Goal: Check status: Check status

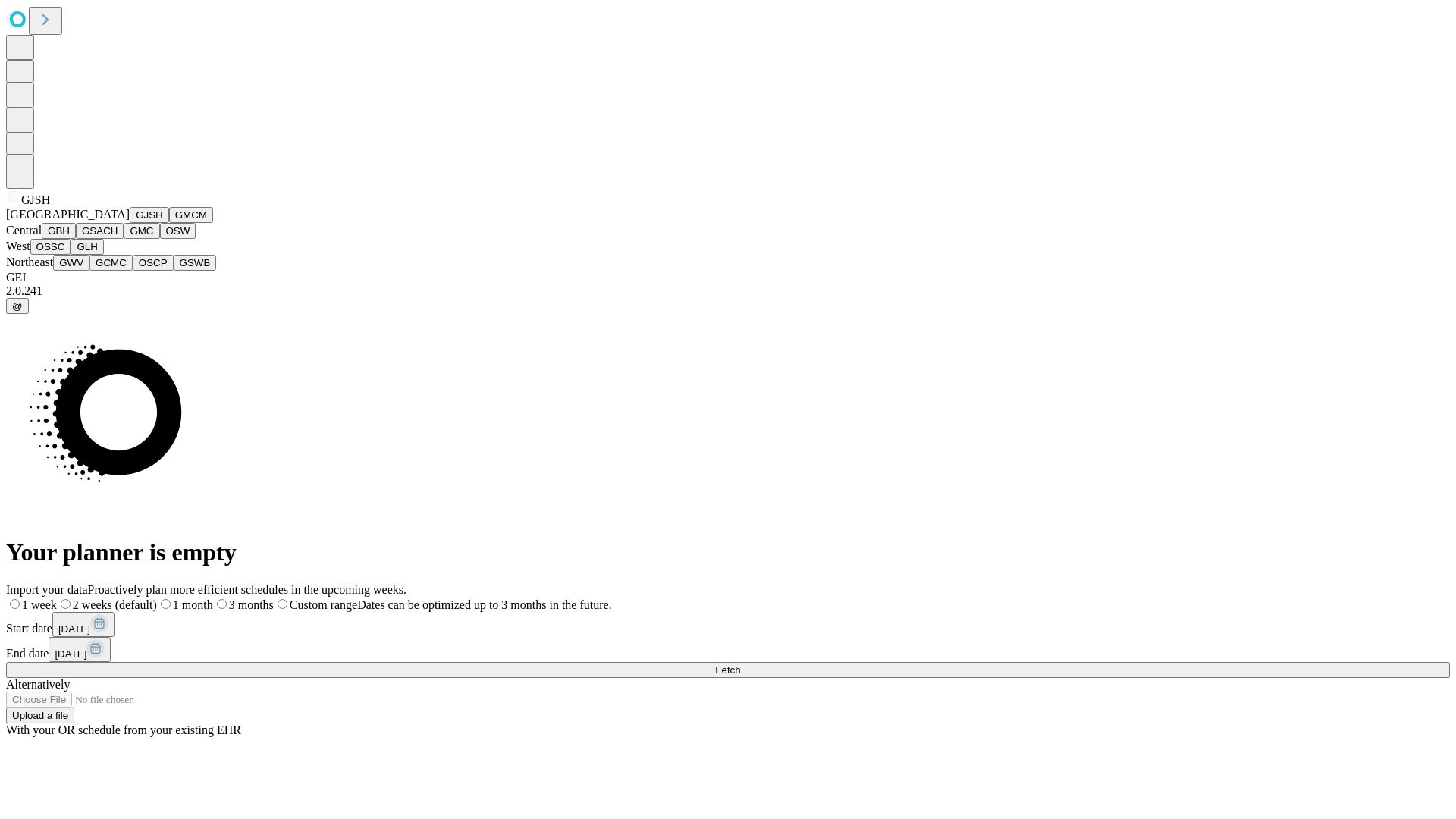
click at [129, 223] on button "GJSH" at bounding box center [149, 216] width 39 height 16
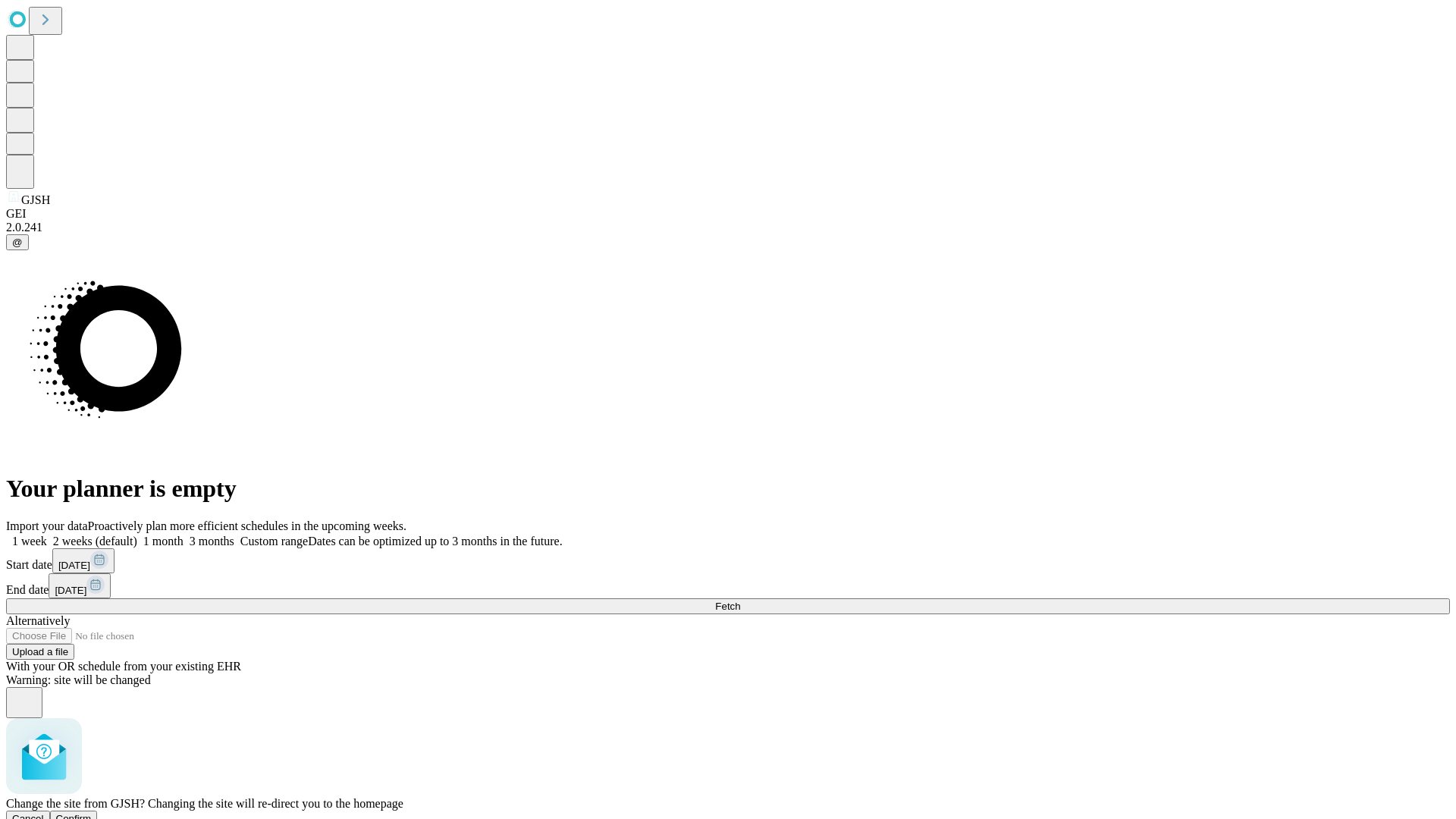
click at [92, 814] on span "Confirm" at bounding box center [75, 819] width 36 height 12
click at [183, 535] on label "1 month" at bounding box center [161, 542] width 47 height 13
click at [741, 601] on span "Fetch" at bounding box center [728, 606] width 25 height 12
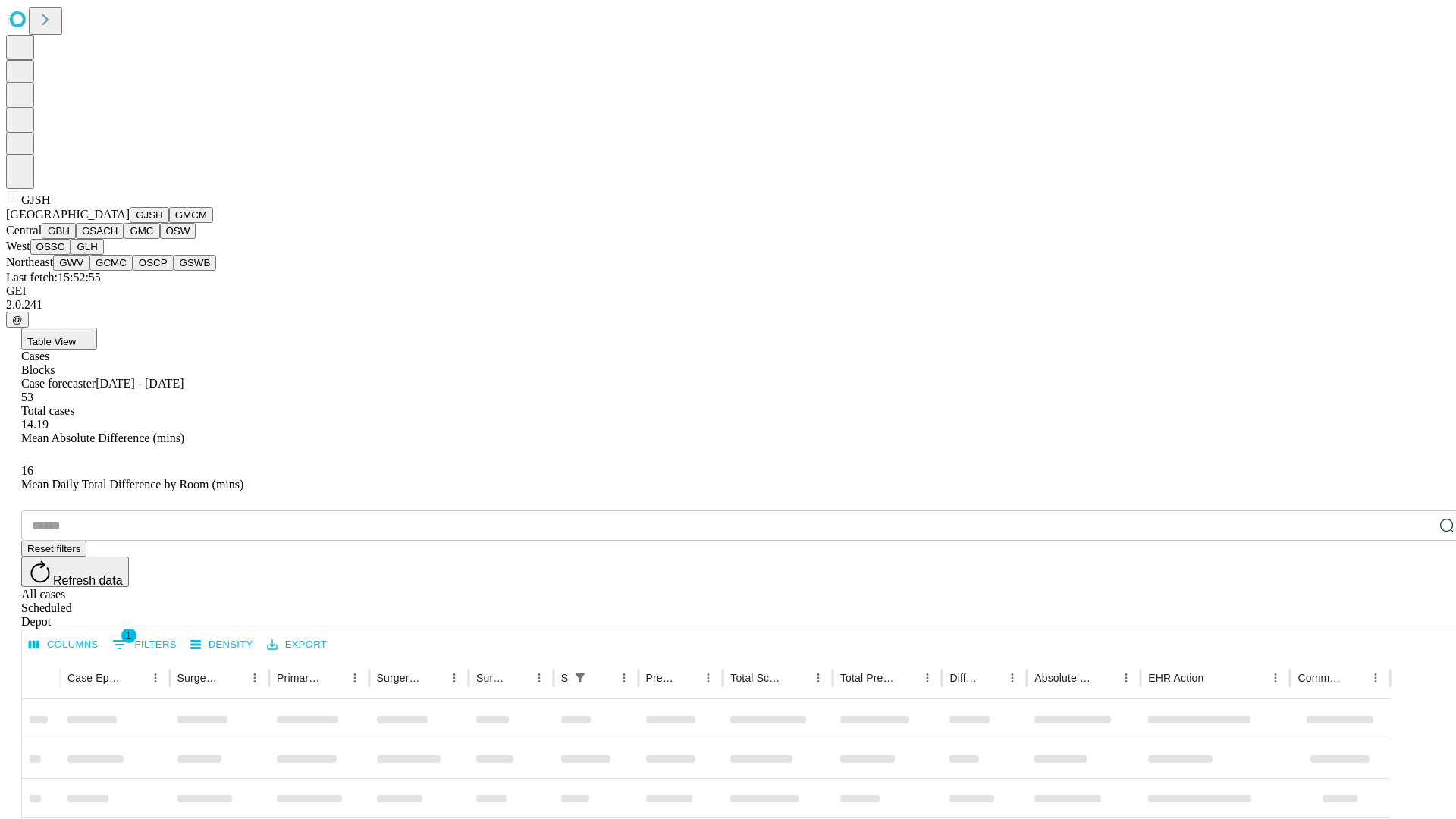
click at [169, 223] on button "GMCM" at bounding box center [190, 216] width 44 height 16
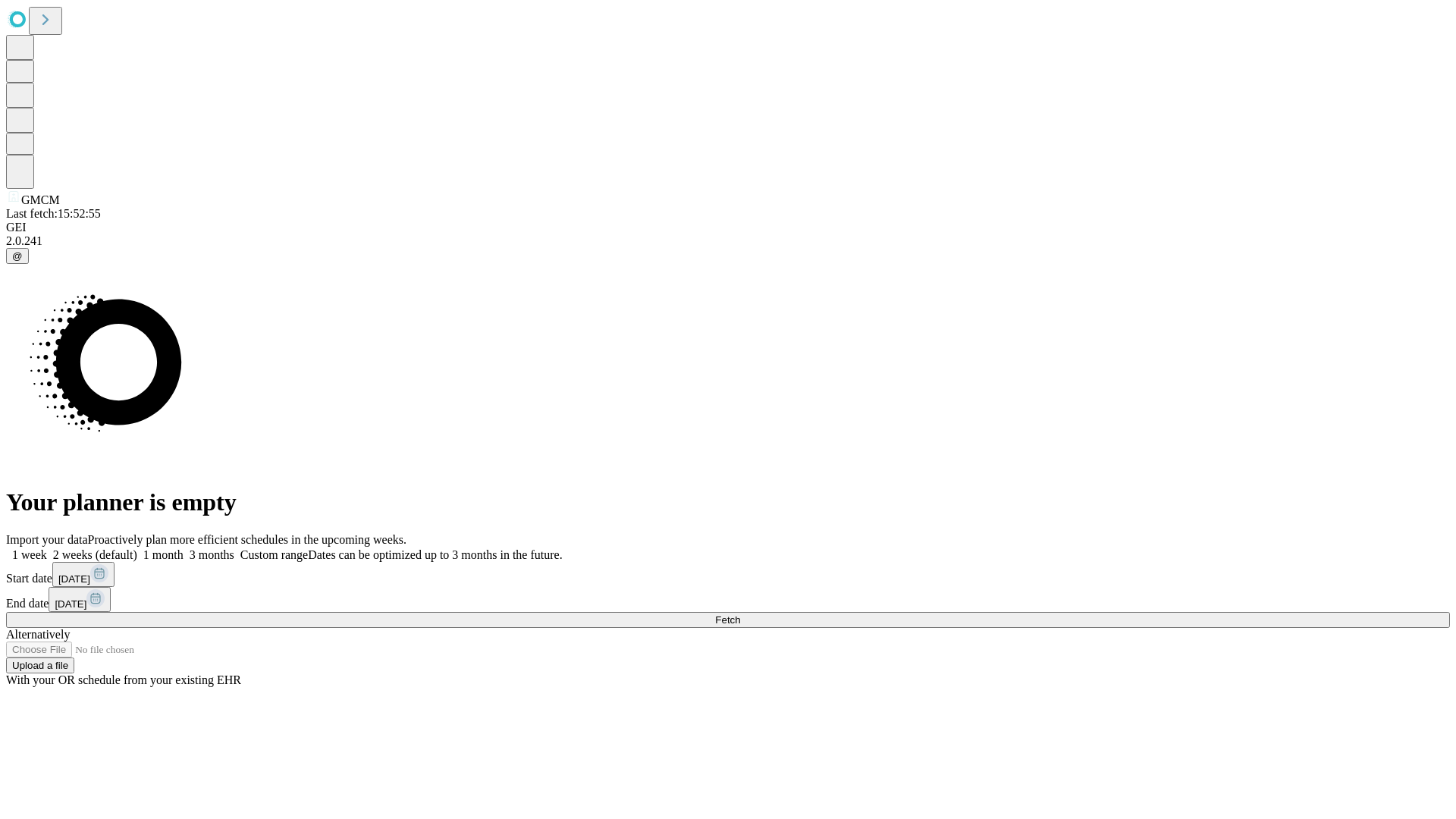
click at [183, 549] on label "1 month" at bounding box center [161, 555] width 47 height 13
click at [741, 614] on span "Fetch" at bounding box center [728, 620] width 25 height 12
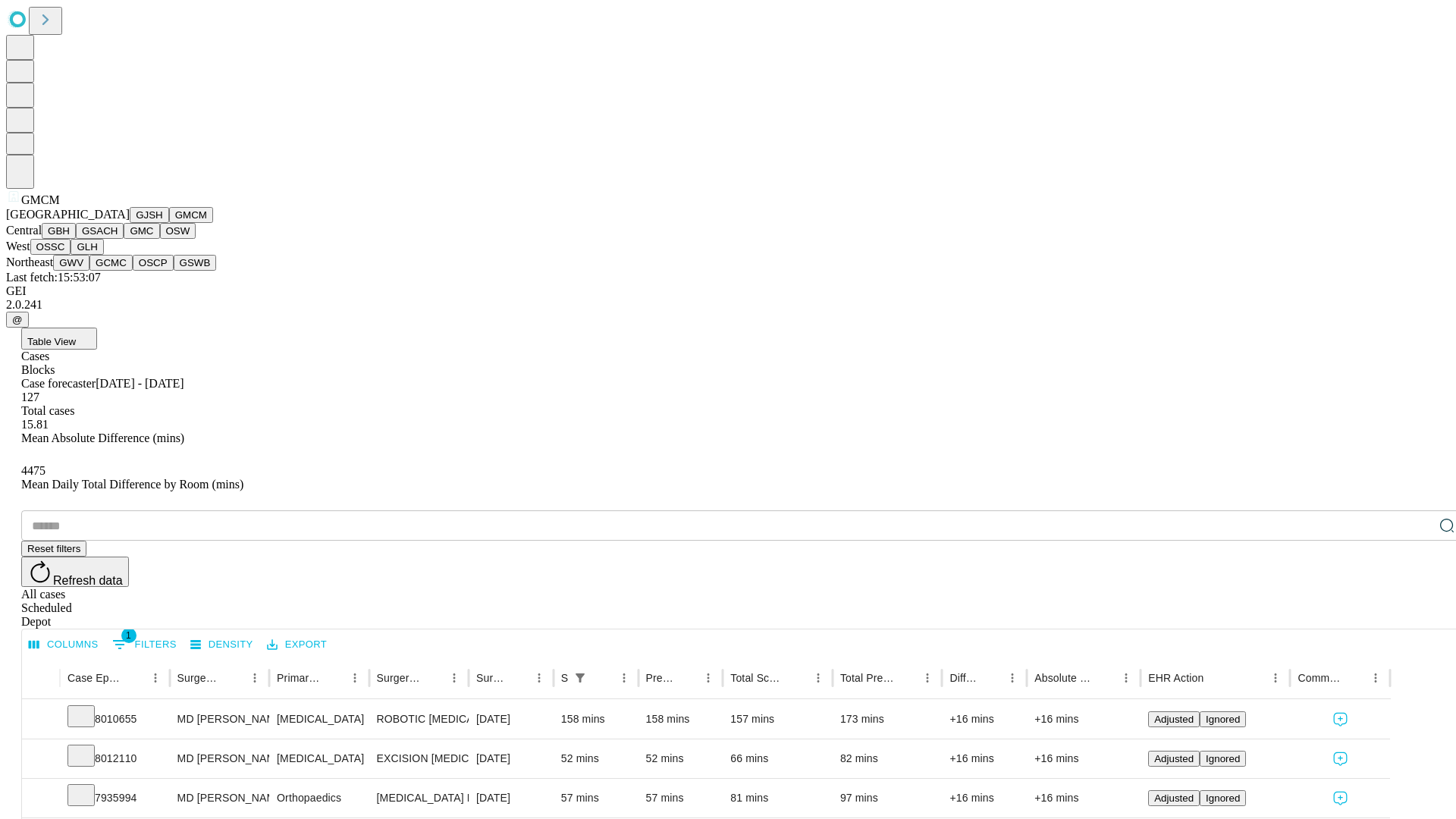
click at [75, 239] on button "GBH" at bounding box center [58, 231] width 34 height 16
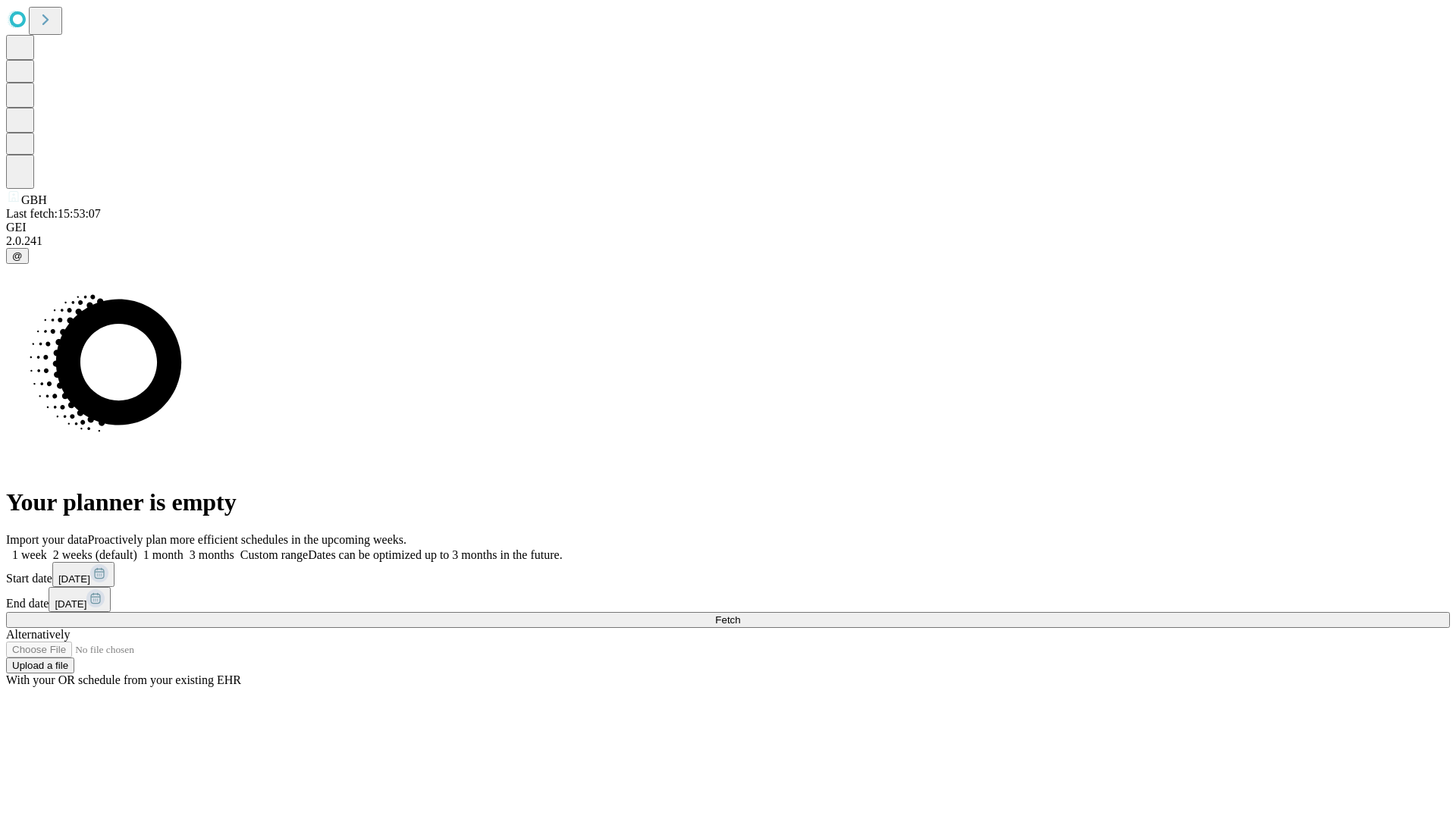
click at [183, 549] on label "1 month" at bounding box center [161, 555] width 47 height 13
click at [741, 614] on span "Fetch" at bounding box center [728, 620] width 25 height 12
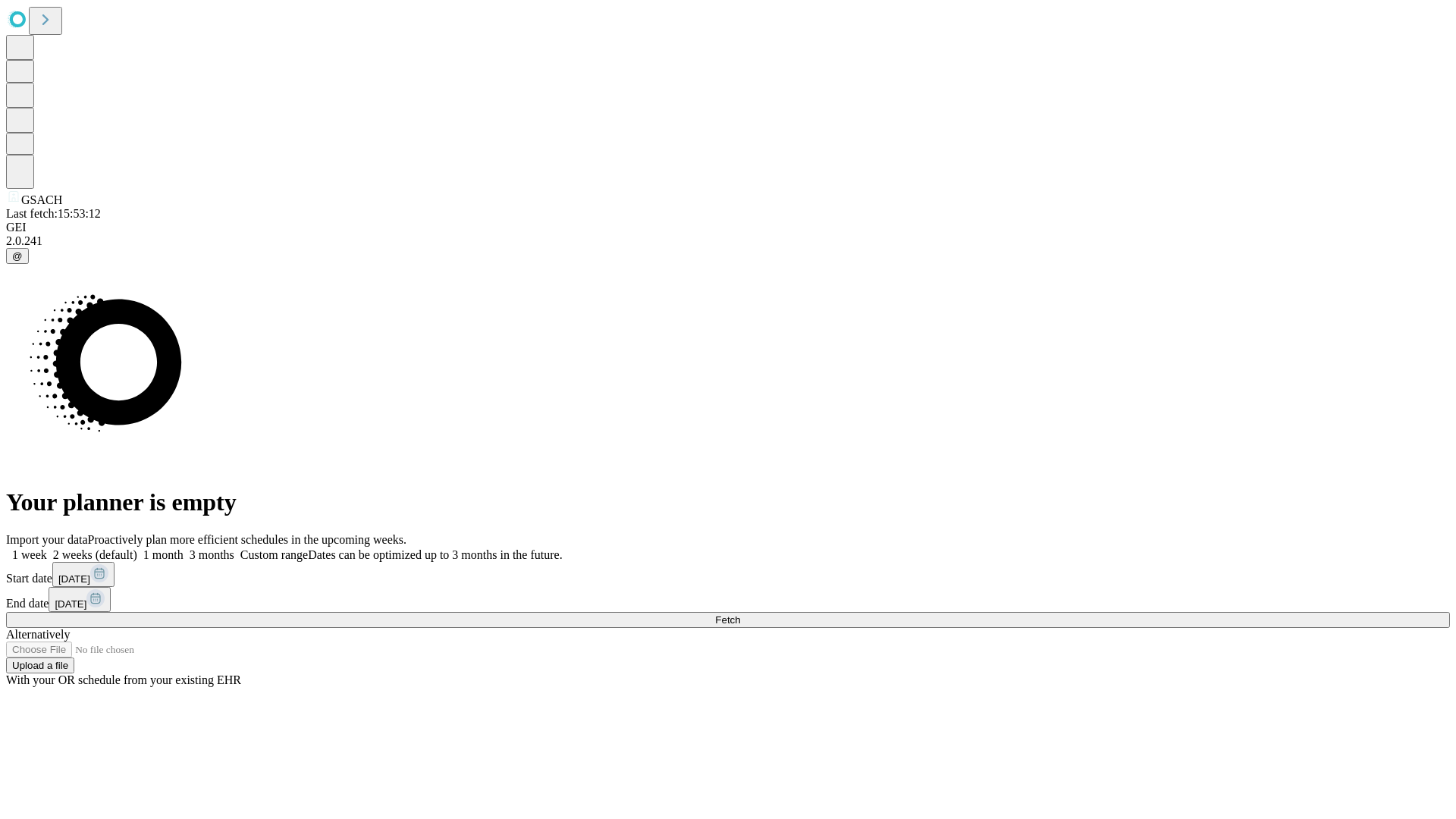
click at [183, 549] on label "1 month" at bounding box center [161, 555] width 47 height 13
click at [741, 614] on span "Fetch" at bounding box center [728, 620] width 25 height 12
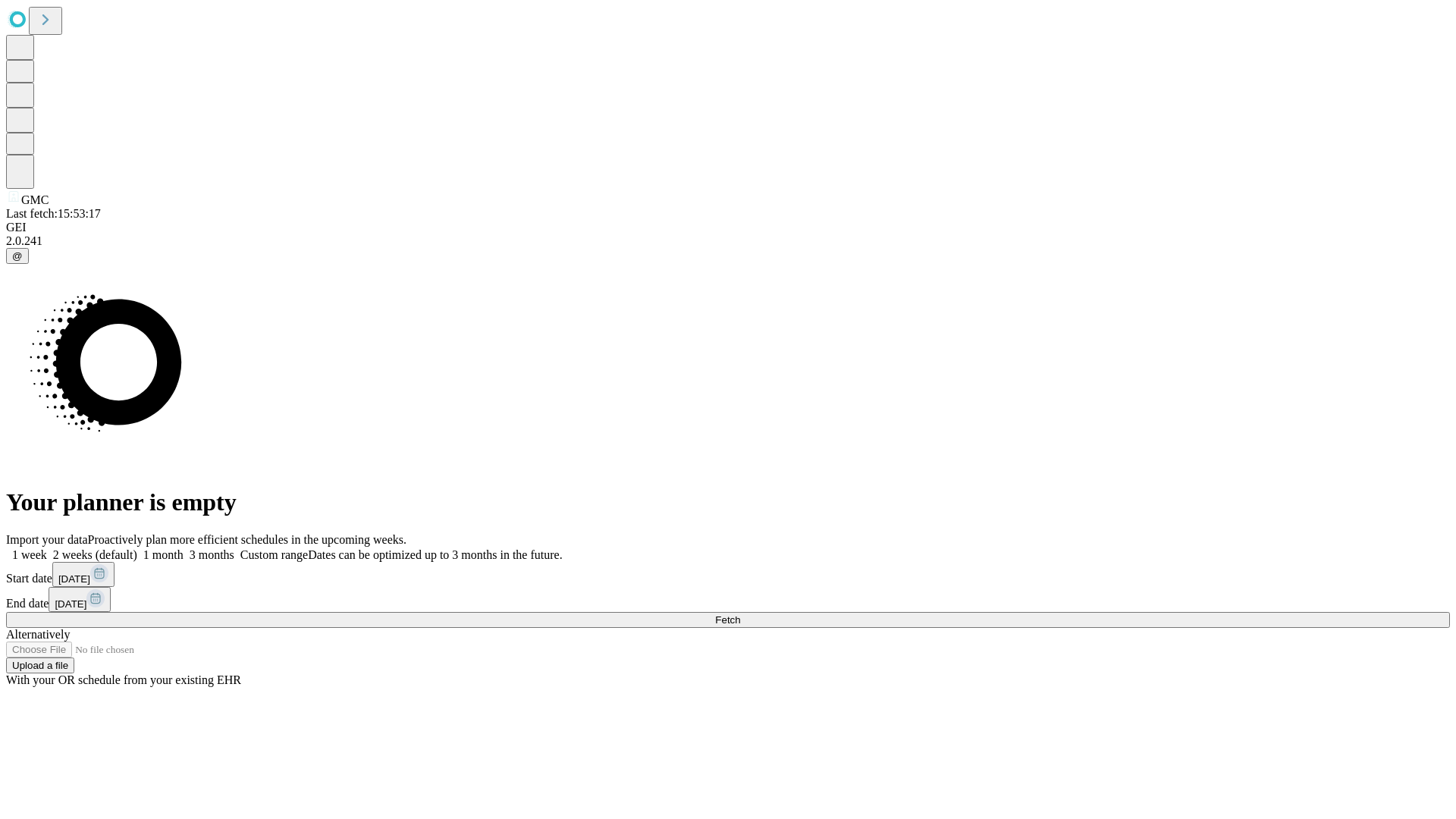
click at [183, 549] on label "1 month" at bounding box center [161, 555] width 47 height 13
click at [741, 614] on span "Fetch" at bounding box center [728, 620] width 25 height 12
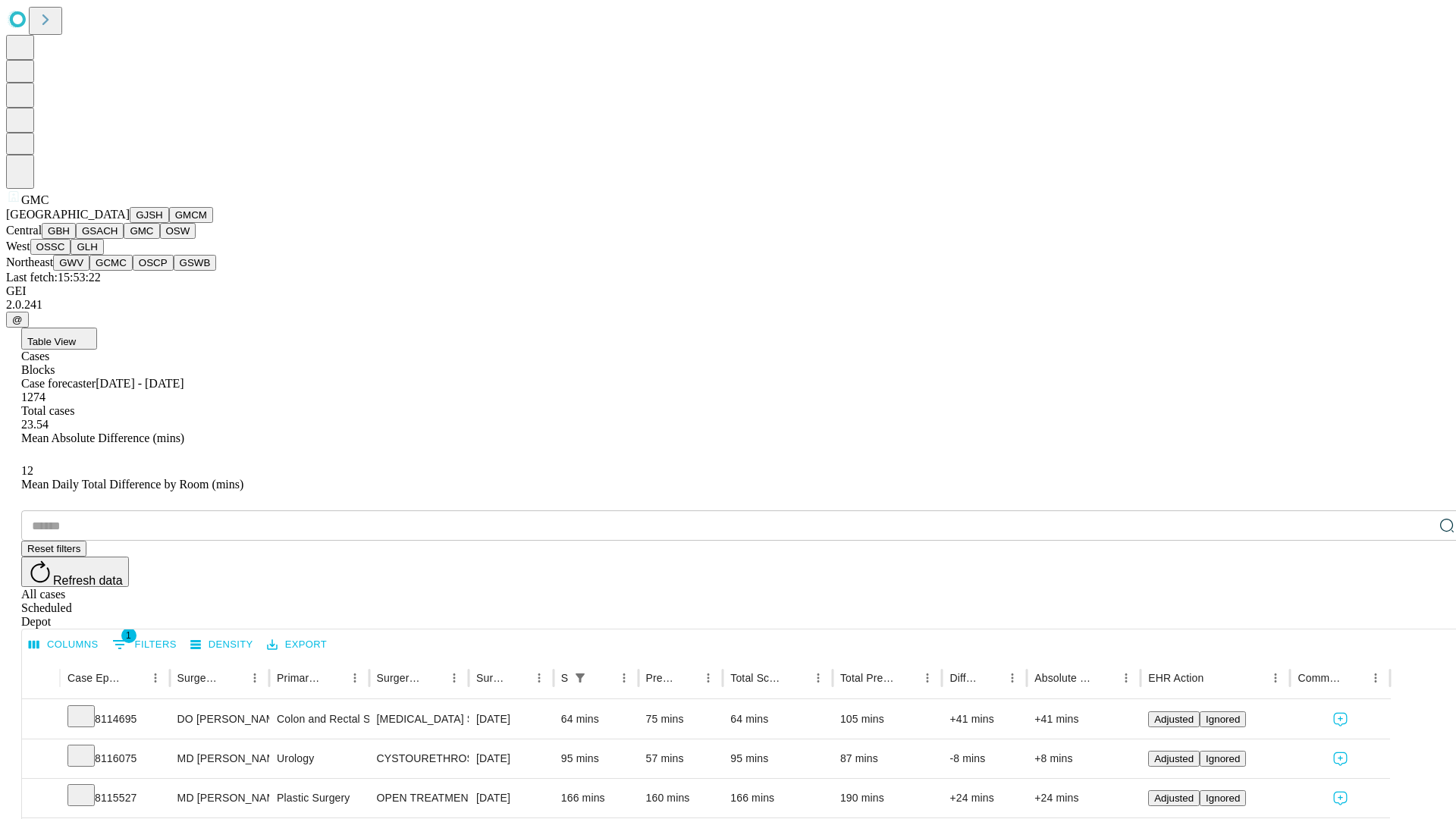
click at [160, 239] on button "OSW" at bounding box center [178, 231] width 37 height 16
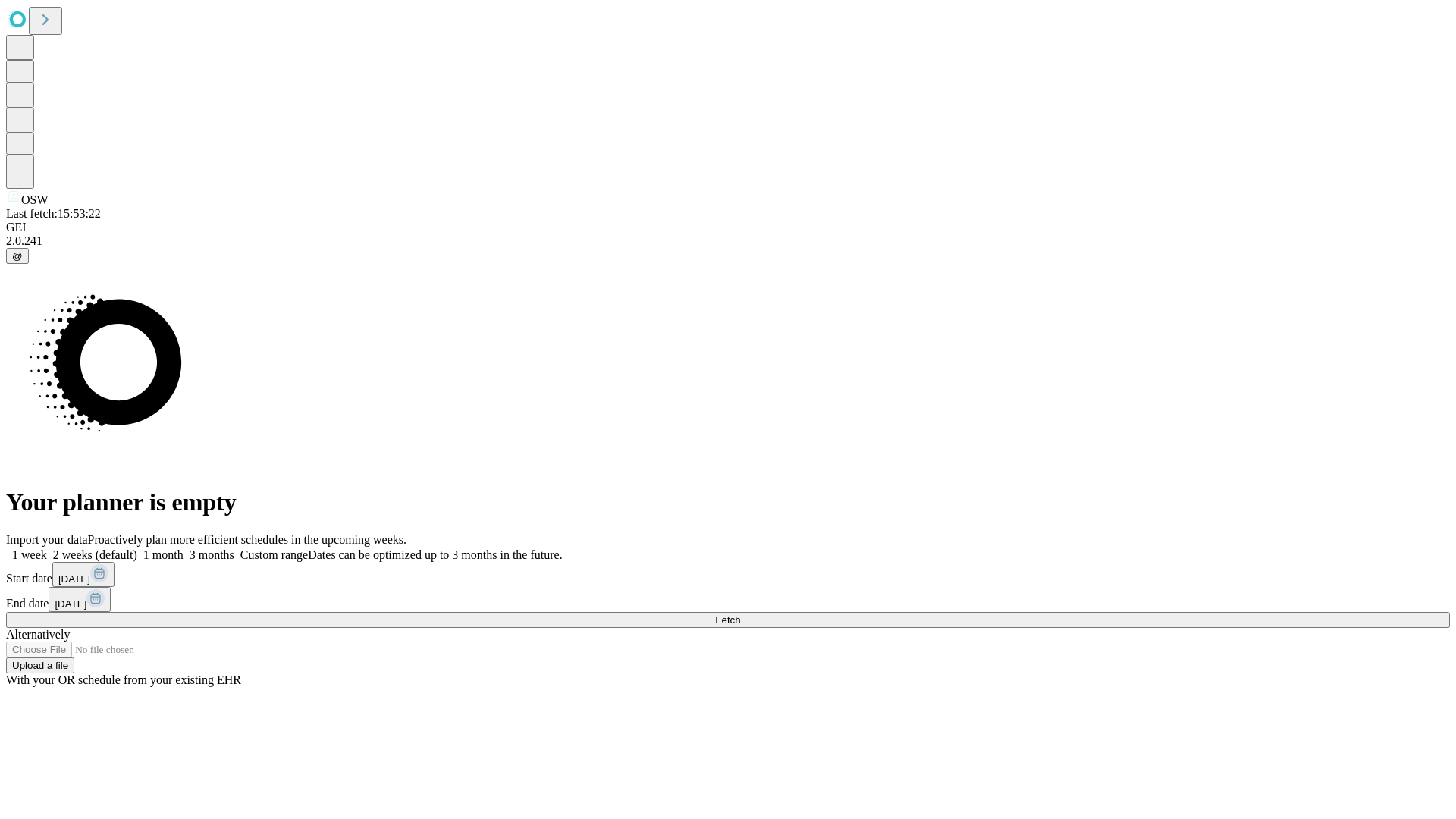
click at [183, 549] on label "1 month" at bounding box center [161, 555] width 47 height 13
click at [741, 614] on span "Fetch" at bounding box center [728, 620] width 25 height 12
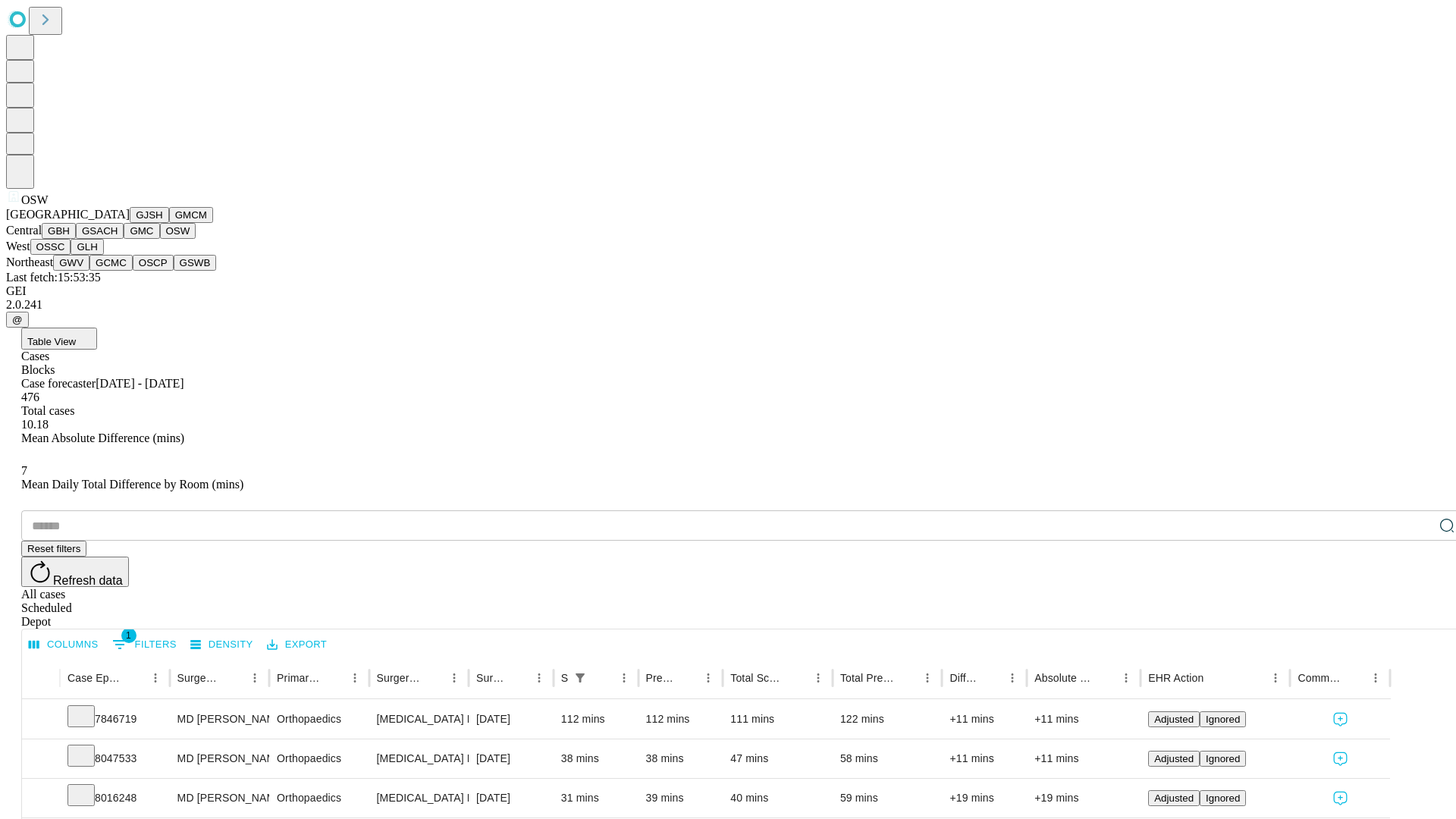
click at [71, 255] on button "OSSC" at bounding box center [51, 247] width 41 height 16
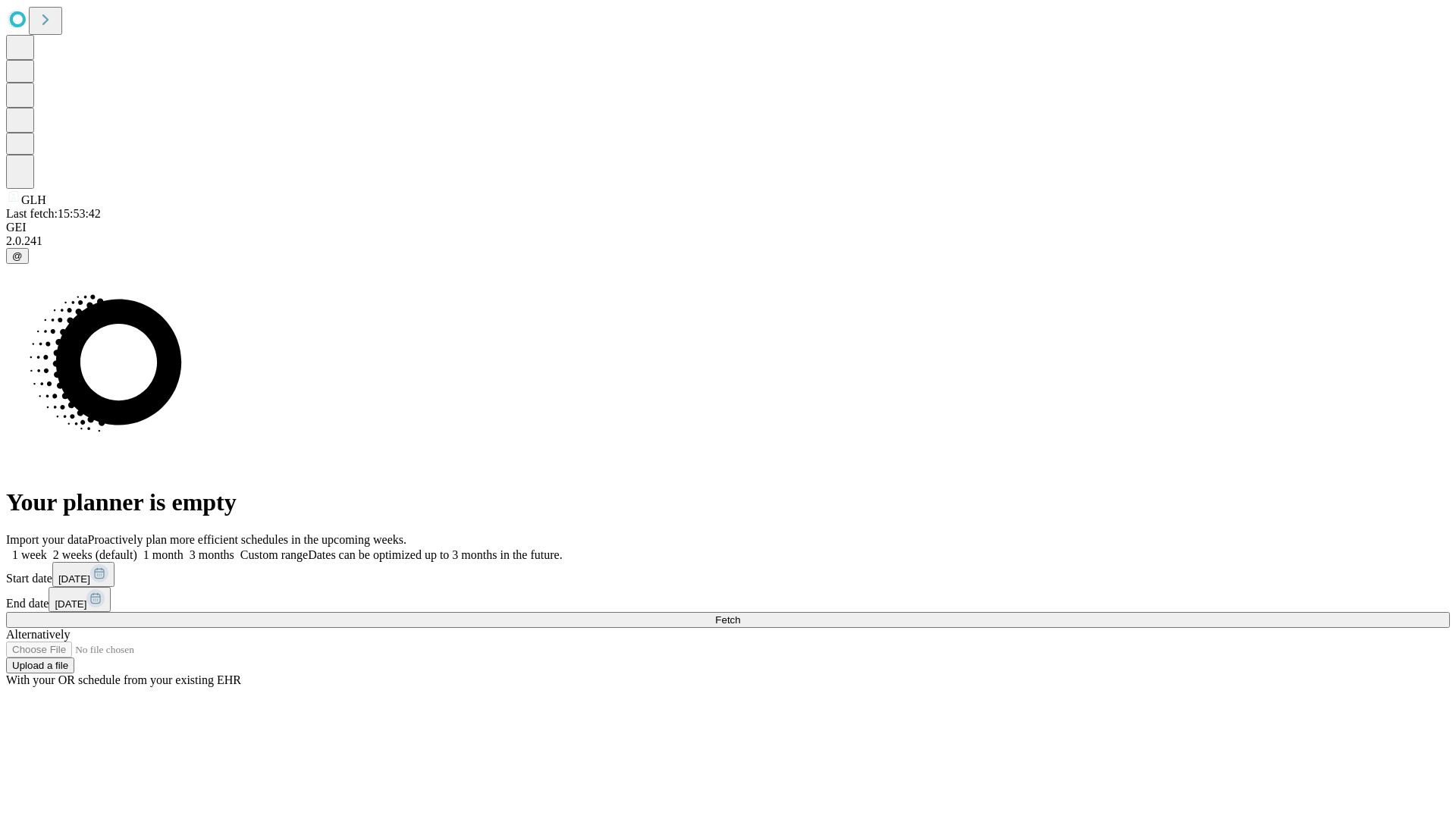
click at [183, 549] on label "1 month" at bounding box center [161, 555] width 47 height 13
click at [741, 614] on span "Fetch" at bounding box center [728, 620] width 25 height 12
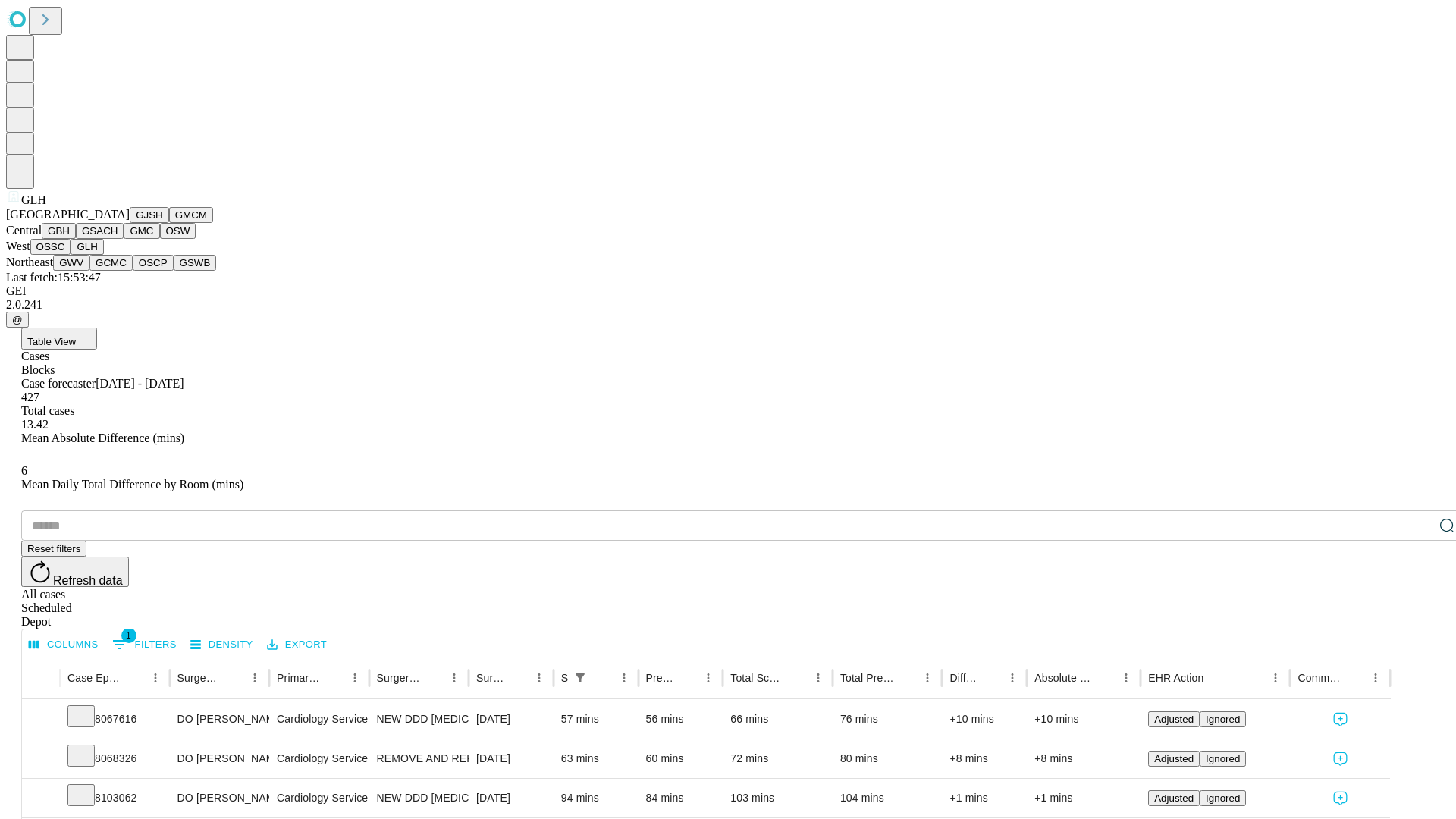
click at [90, 271] on button "GWV" at bounding box center [71, 263] width 37 height 16
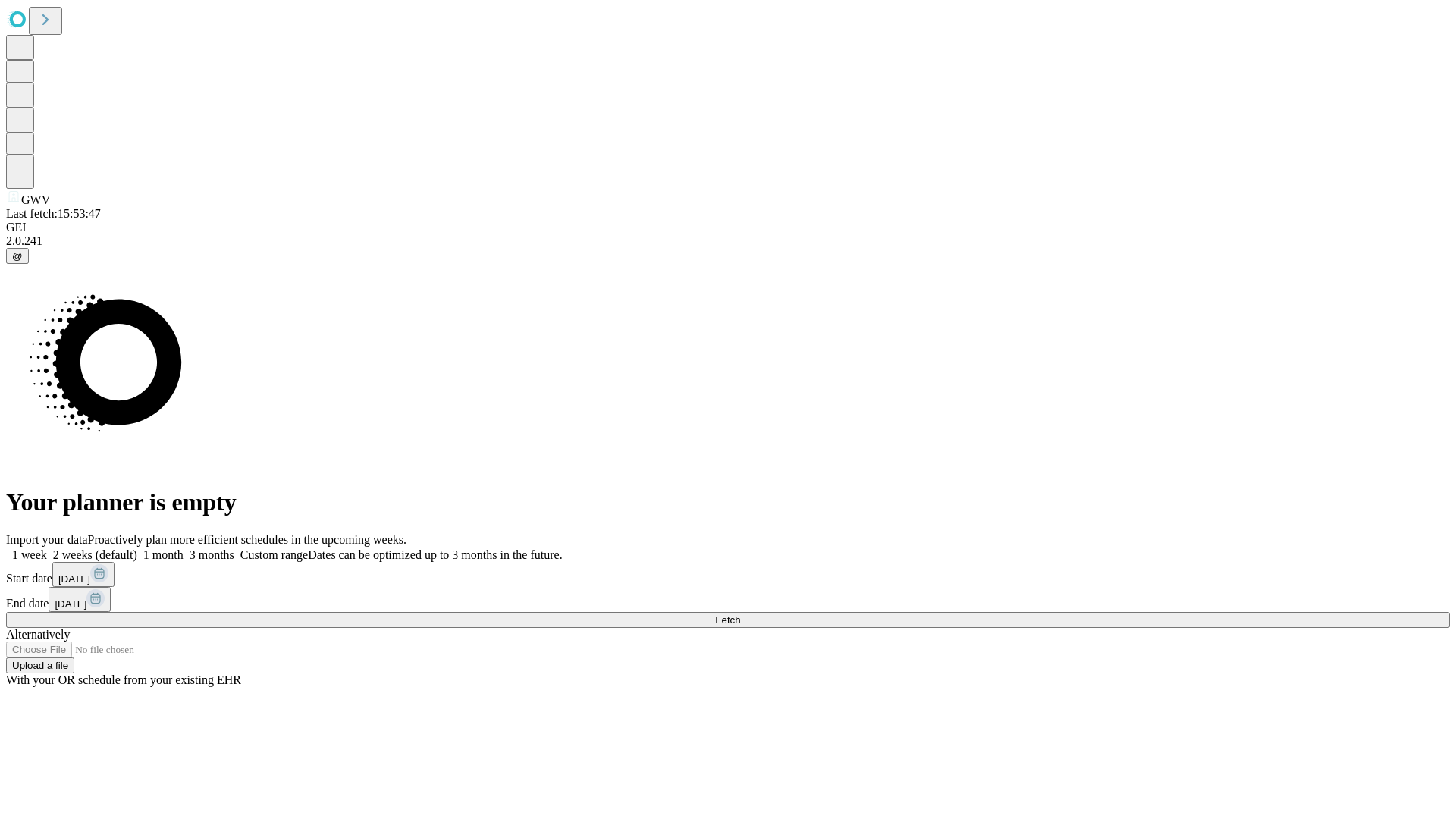
click at [183, 549] on label "1 month" at bounding box center [161, 555] width 47 height 13
click at [741, 614] on span "Fetch" at bounding box center [728, 620] width 25 height 12
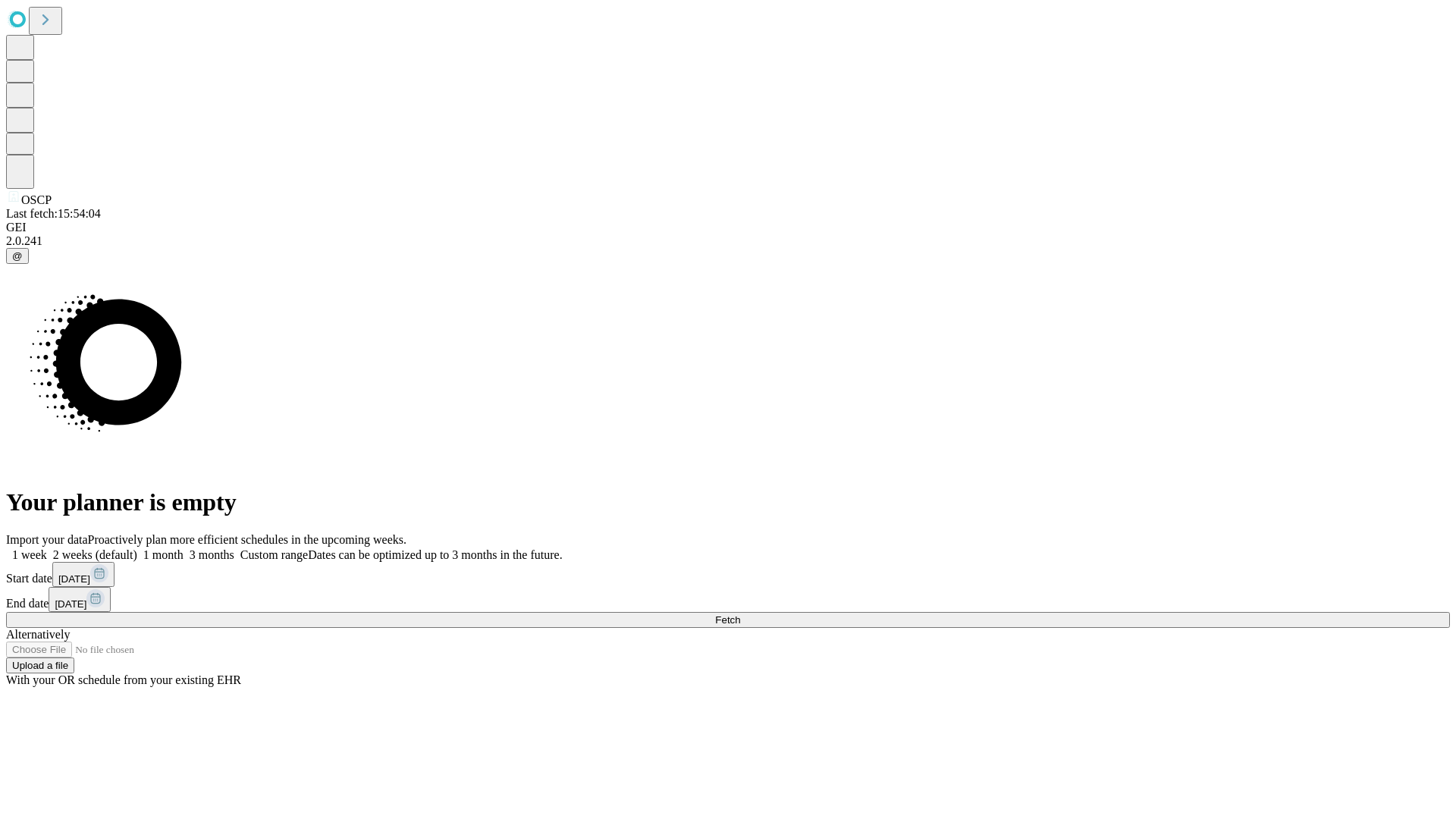
click at [183, 549] on label "1 month" at bounding box center [161, 555] width 47 height 13
click at [741, 614] on span "Fetch" at bounding box center [728, 620] width 25 height 12
